Goal: Transaction & Acquisition: Purchase product/service

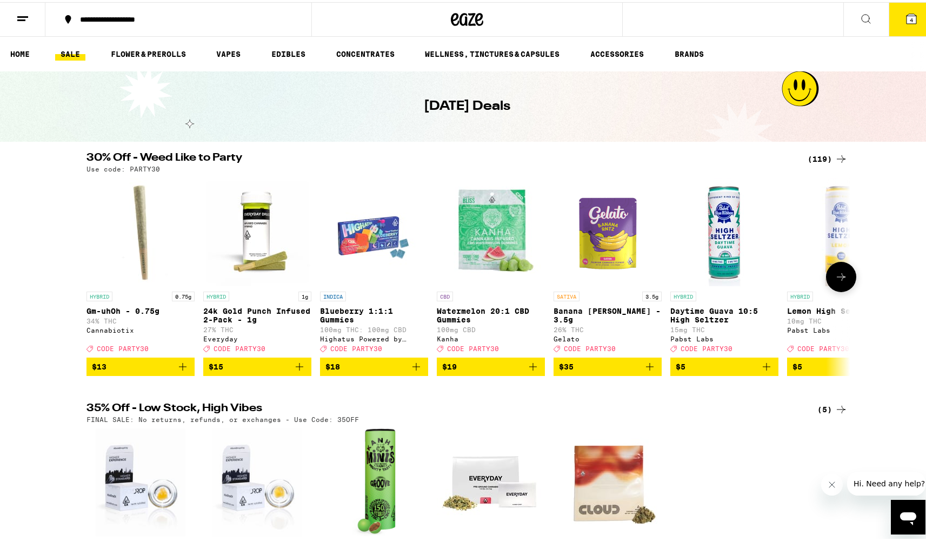
click at [840, 278] on icon at bounding box center [841, 274] width 13 height 13
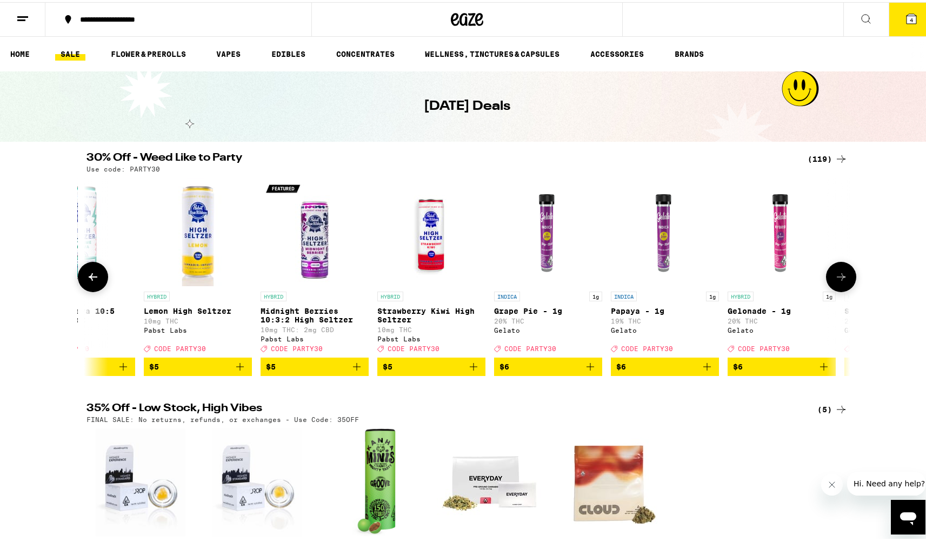
click at [841, 278] on icon at bounding box center [841, 274] width 13 height 13
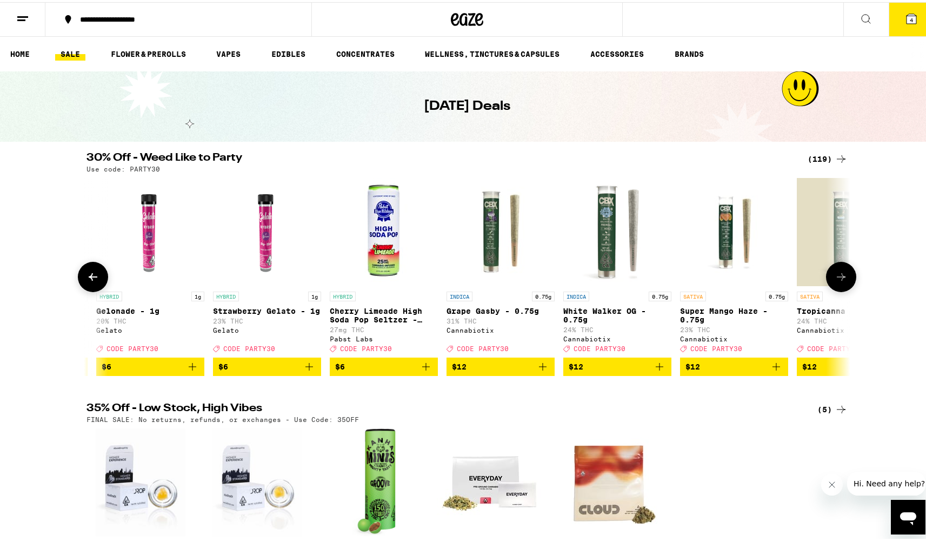
scroll to position [0, 1287]
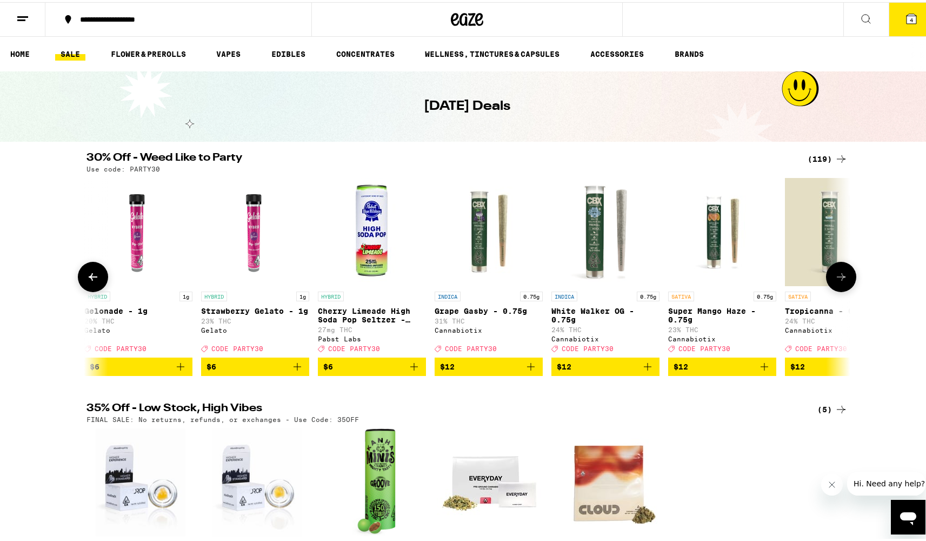
click at [841, 281] on icon at bounding box center [841, 274] width 13 height 13
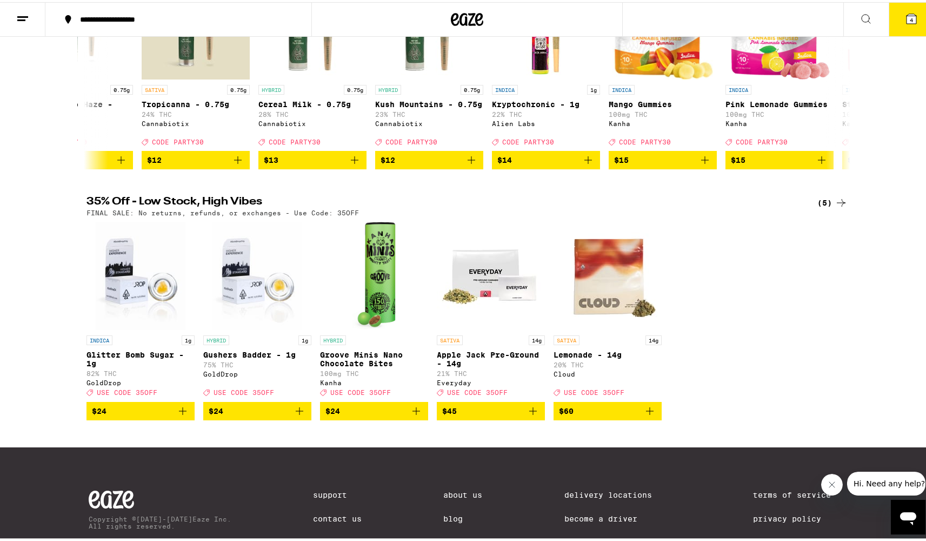
scroll to position [212, 0]
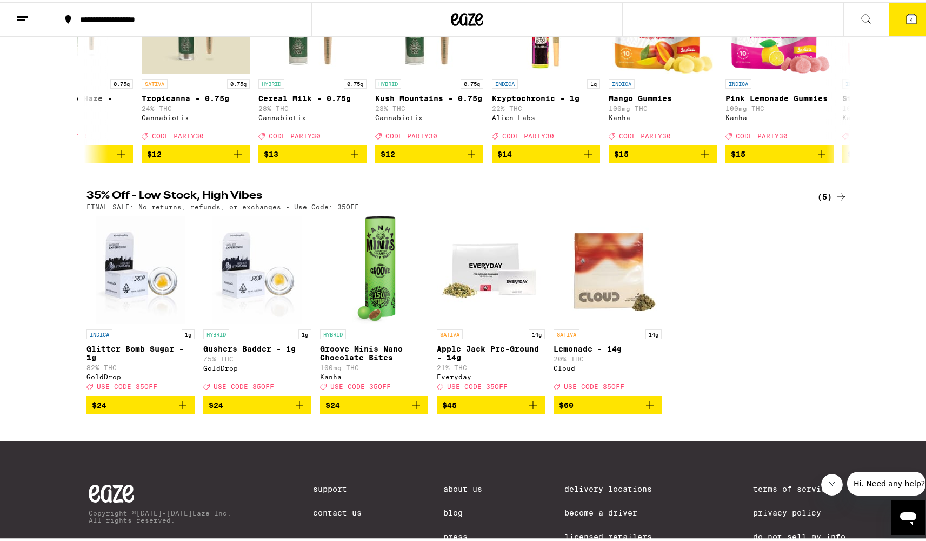
click at [129, 293] on img "Open page for Glitter Bomb Sugar - 1g from GoldDrop" at bounding box center [140, 268] width 89 height 108
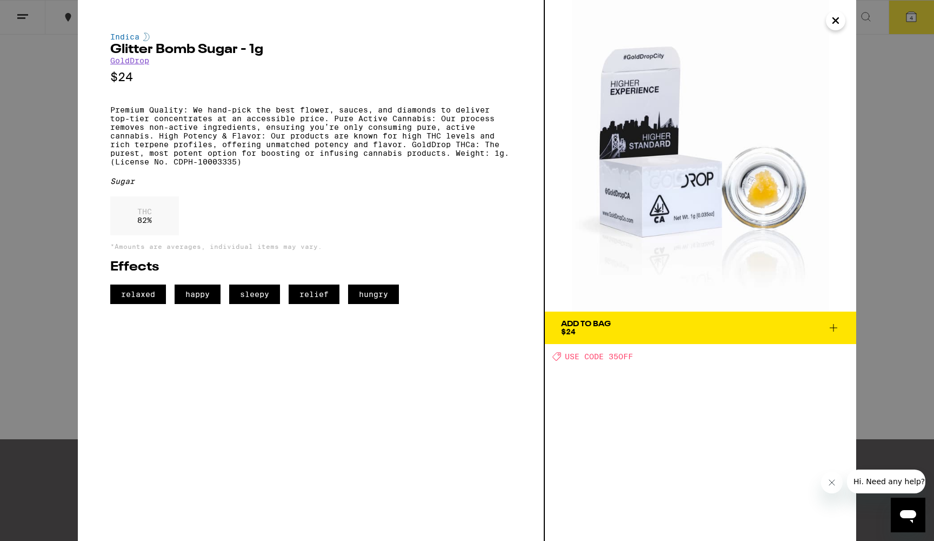
click at [730, 176] on img at bounding box center [700, 155] width 311 height 311
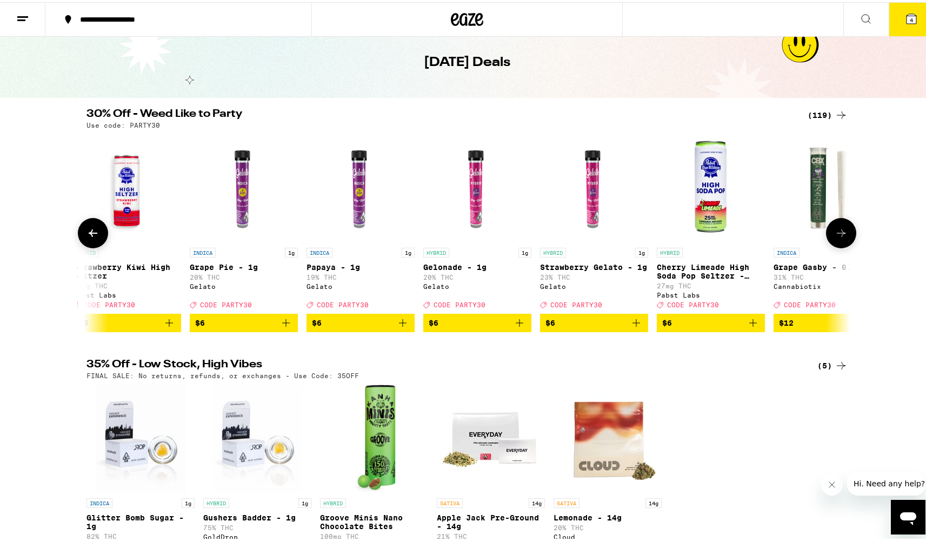
scroll to position [45, 0]
